Goal: Task Accomplishment & Management: Manage account settings

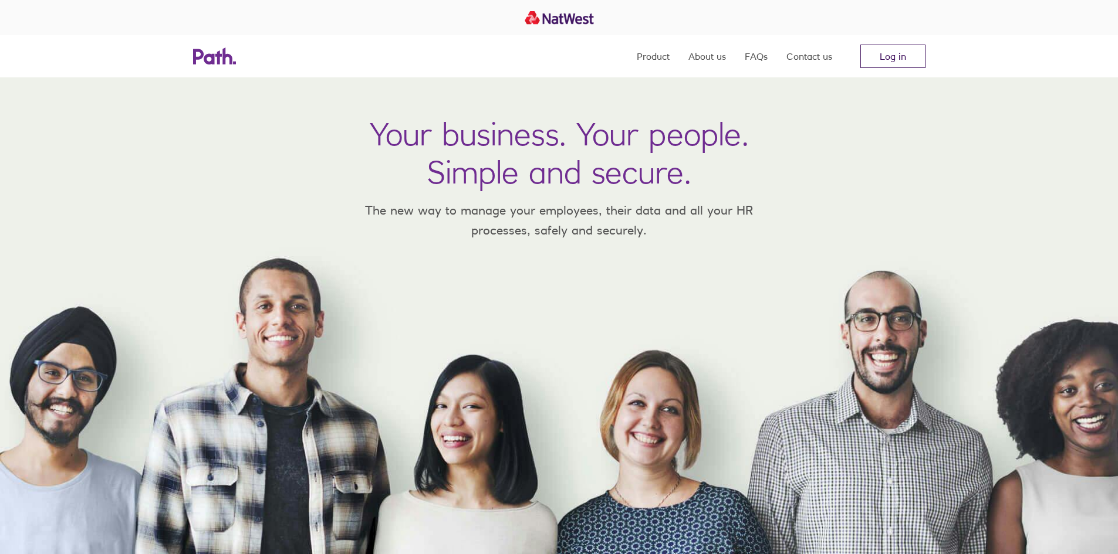
click at [898, 66] on link "Log in" at bounding box center [892, 56] width 65 height 23
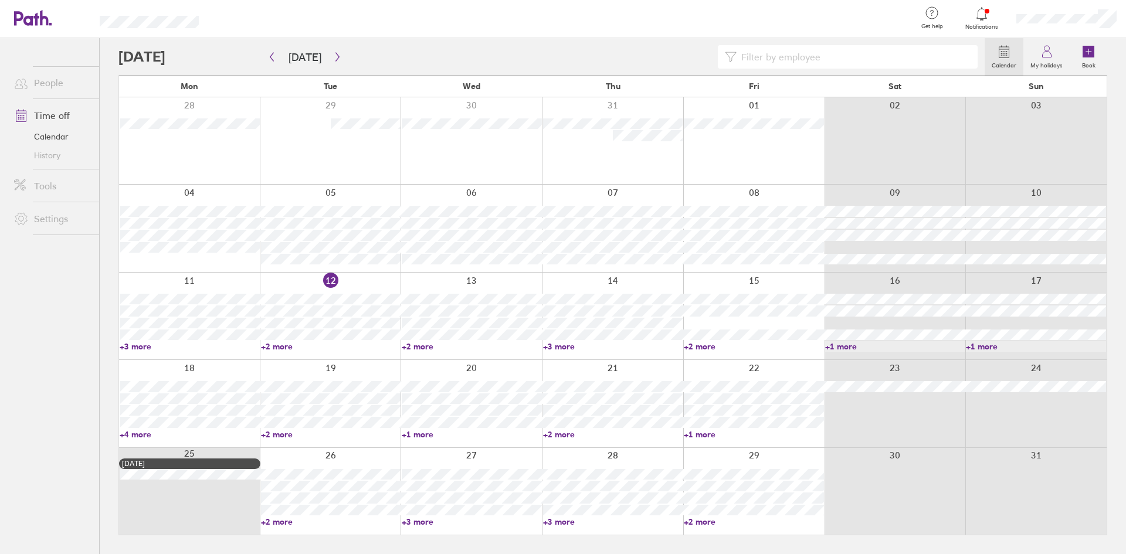
drag, startPoint x: 275, startPoint y: 344, endPoint x: 296, endPoint y: 352, distance: 23.2
click at [275, 344] on link "+2 more" at bounding box center [331, 346] width 140 height 11
